Goal: Information Seeking & Learning: Learn about a topic

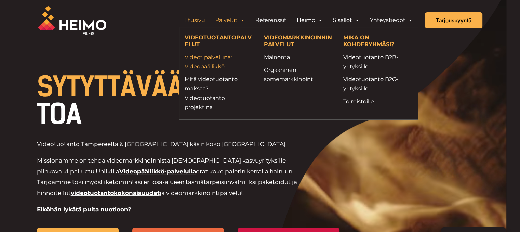
click at [216, 64] on link "Videot palveluna: Videopäällikkö" at bounding box center [219, 62] width 69 height 18
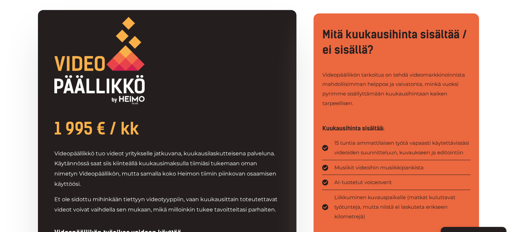
scroll to position [342, 0]
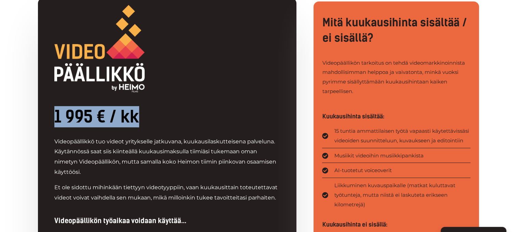
drag, startPoint x: 52, startPoint y: 115, endPoint x: 156, endPoint y: 120, distance: 104.1
click at [155, 115] on h2 "1 995 € / kk" at bounding box center [167, 116] width 226 height 21
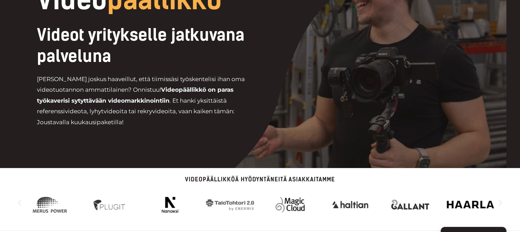
scroll to position [0, 0]
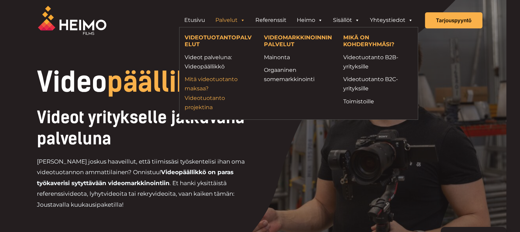
click at [211, 98] on link "Mitä videotuotanto maksaa? Videotuotanto projektina" at bounding box center [219, 93] width 69 height 37
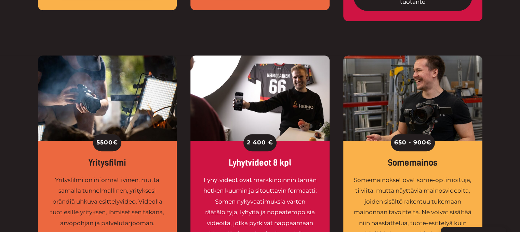
scroll to position [547, 0]
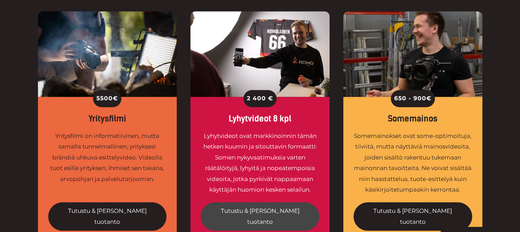
click at [266, 202] on link "Tutustu & tilaa tuotanto" at bounding box center [260, 216] width 119 height 28
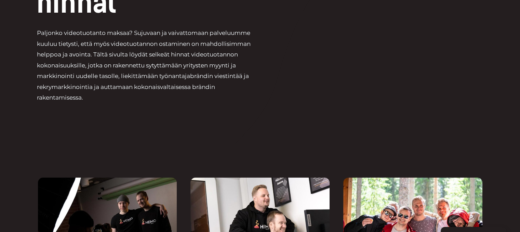
scroll to position [0, 0]
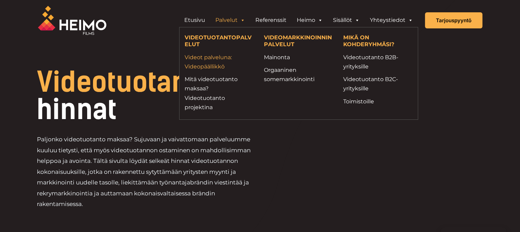
click at [213, 64] on link "Videot palveluna: Videopäällikkö" at bounding box center [219, 62] width 69 height 18
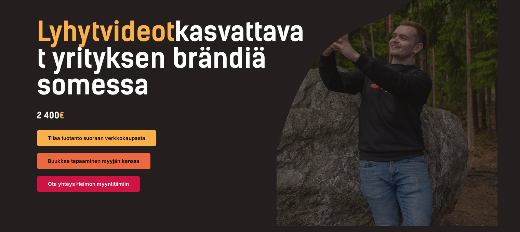
scroll to position [34, 0]
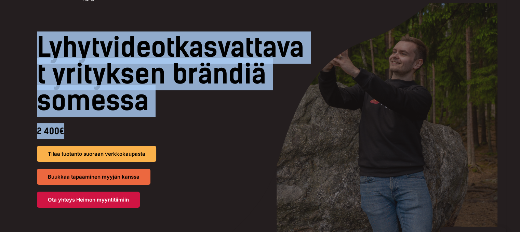
drag, startPoint x: 39, startPoint y: 44, endPoint x: 89, endPoint y: 137, distance: 105.8
click at [89, 137] on div "Lyhytvideot kasvattavat yrityksen brändiä somessa 2 400 € Tilaa tuotanto suoraa…" at bounding box center [260, 120] width 465 height 173
click at [85, 131] on div "2 400 €" at bounding box center [172, 131] width 270 height 16
click at [84, 131] on div "2 400 €" at bounding box center [172, 131] width 270 height 16
drag, startPoint x: 75, startPoint y: 130, endPoint x: 37, endPoint y: 57, distance: 82.2
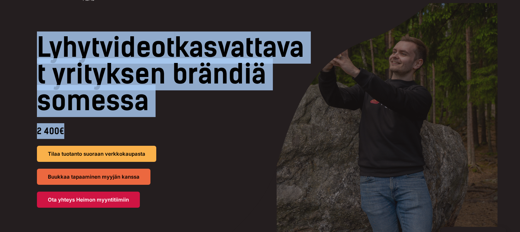
click at [37, 57] on div "Lyhytvideot kasvattavat yrityksen brändiä somessa 2 400 € Tilaa tuotanto suoraa…" at bounding box center [260, 120] width 465 height 173
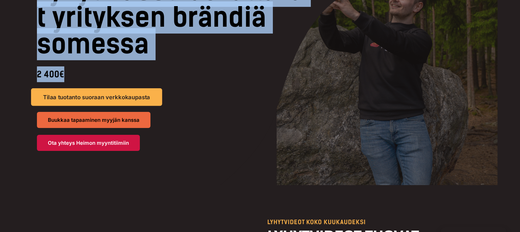
scroll to position [103, 0]
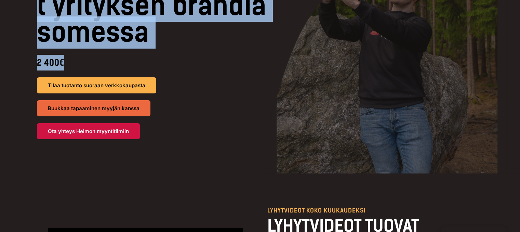
click at [67, 68] on div "2 400 €" at bounding box center [172, 63] width 270 height 16
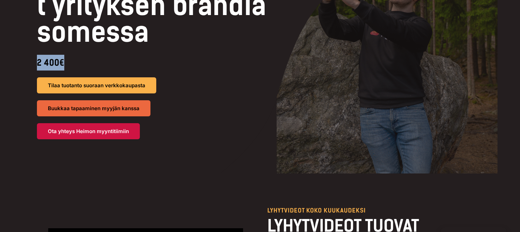
drag, startPoint x: 38, startPoint y: 61, endPoint x: 73, endPoint y: 65, distance: 35.5
click at [73, 65] on div "2 400 €" at bounding box center [172, 63] width 270 height 16
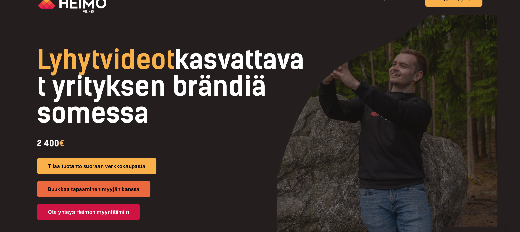
scroll to position [0, 0]
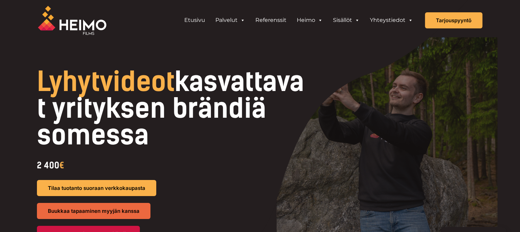
click at [70, 167] on div "2 400 €" at bounding box center [172, 165] width 270 height 16
